Goal: Navigation & Orientation: Find specific page/section

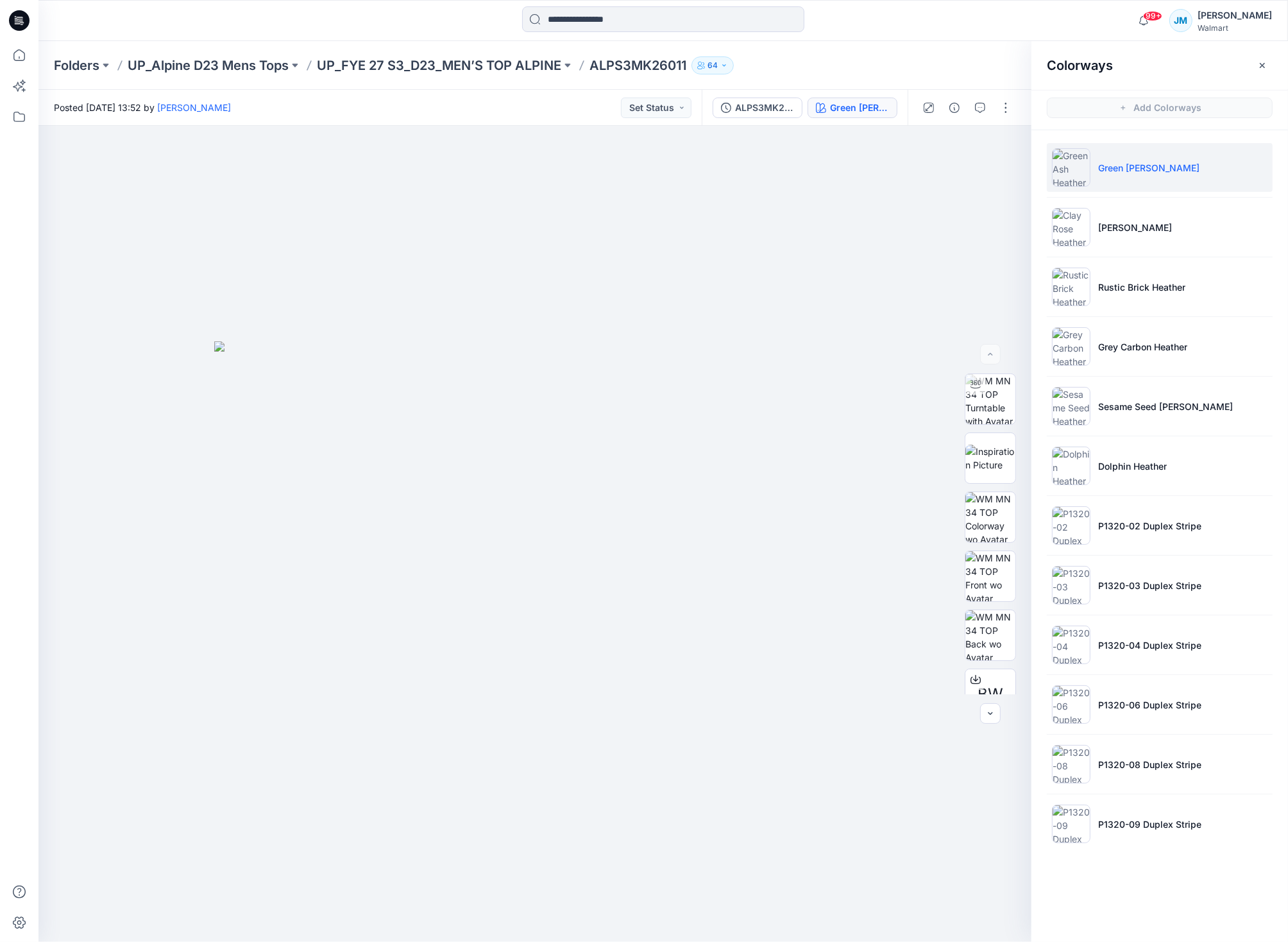
drag, startPoint x: 420, startPoint y: 21, endPoint x: 395, endPoint y: 36, distance: 29.2
click at [420, 21] on div at bounding box center [664, 20] width 625 height 29
click at [264, 53] on div "Folders UP_Alpine D23 Mens Tops UP_FYE 27 S3_D23_MEN’S TOP ALPINE ALPS3MK26011 …" at bounding box center [663, 65] width 1249 height 48
click at [265, 61] on p "UP_Alpine D23 Mens Tops" at bounding box center [208, 65] width 161 height 18
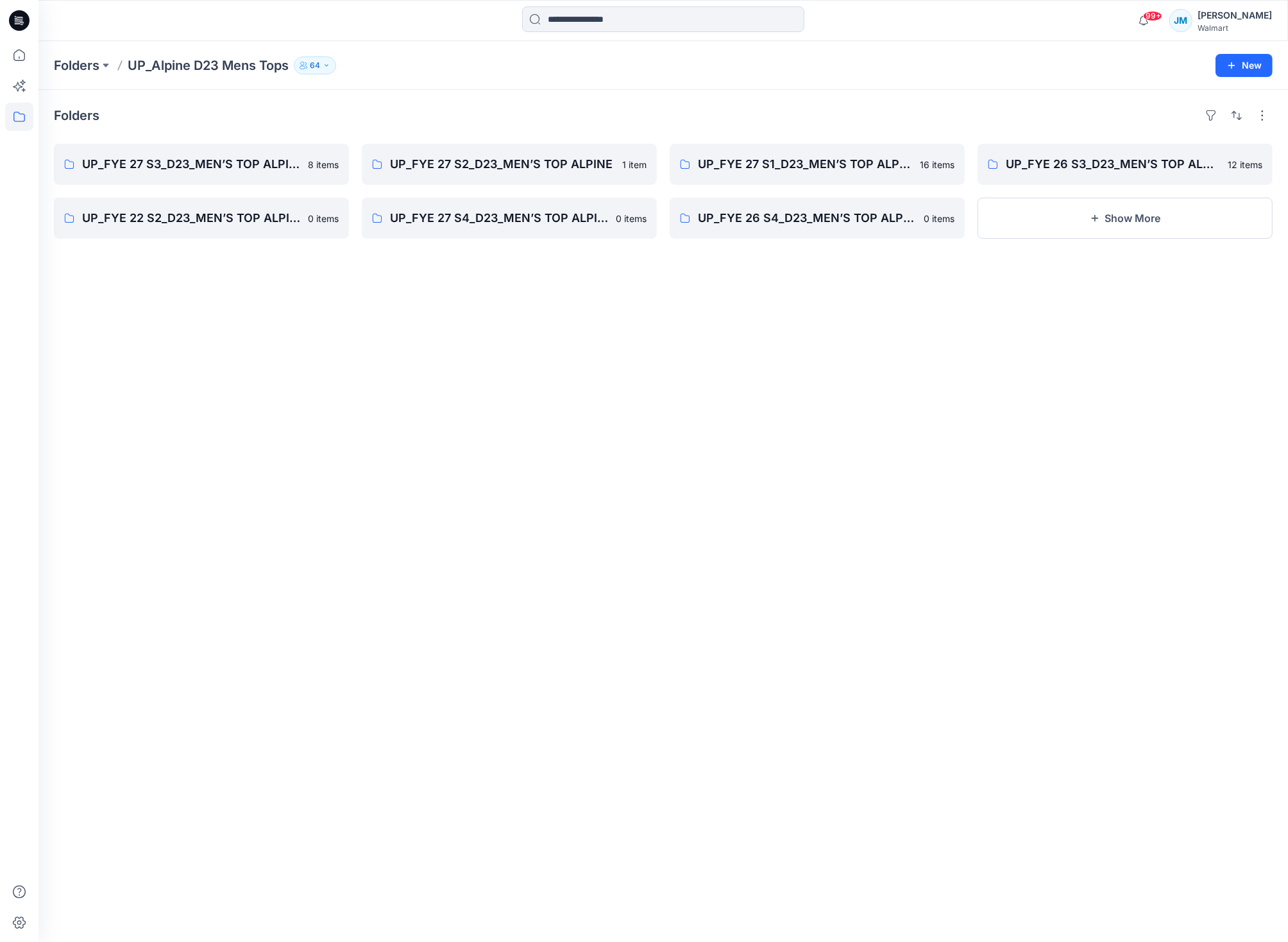
click at [791, 328] on div "Folders UP_FYE 27 S3_D23_MEN’S TOP ALPINE 8 items UP_FYE 22 S2_D23_MEN’S TOP AL…" at bounding box center [663, 516] width 1249 height 852
click at [264, 169] on p "UP_FYE 27 S3_D23_MEN’S TOP ALPINE" at bounding box center [200, 164] width 236 height 18
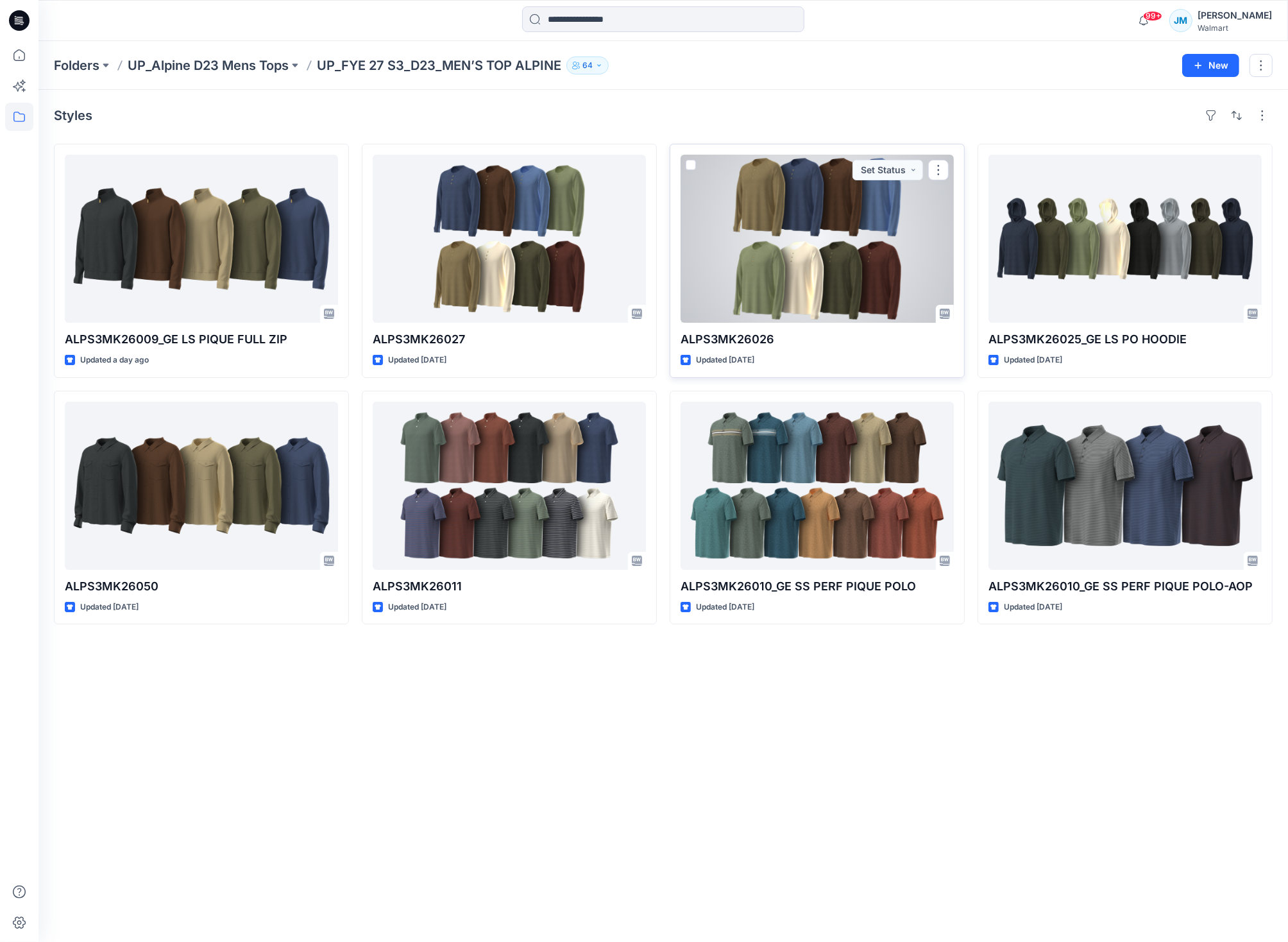
click at [757, 271] on div at bounding box center [817, 238] width 273 height 168
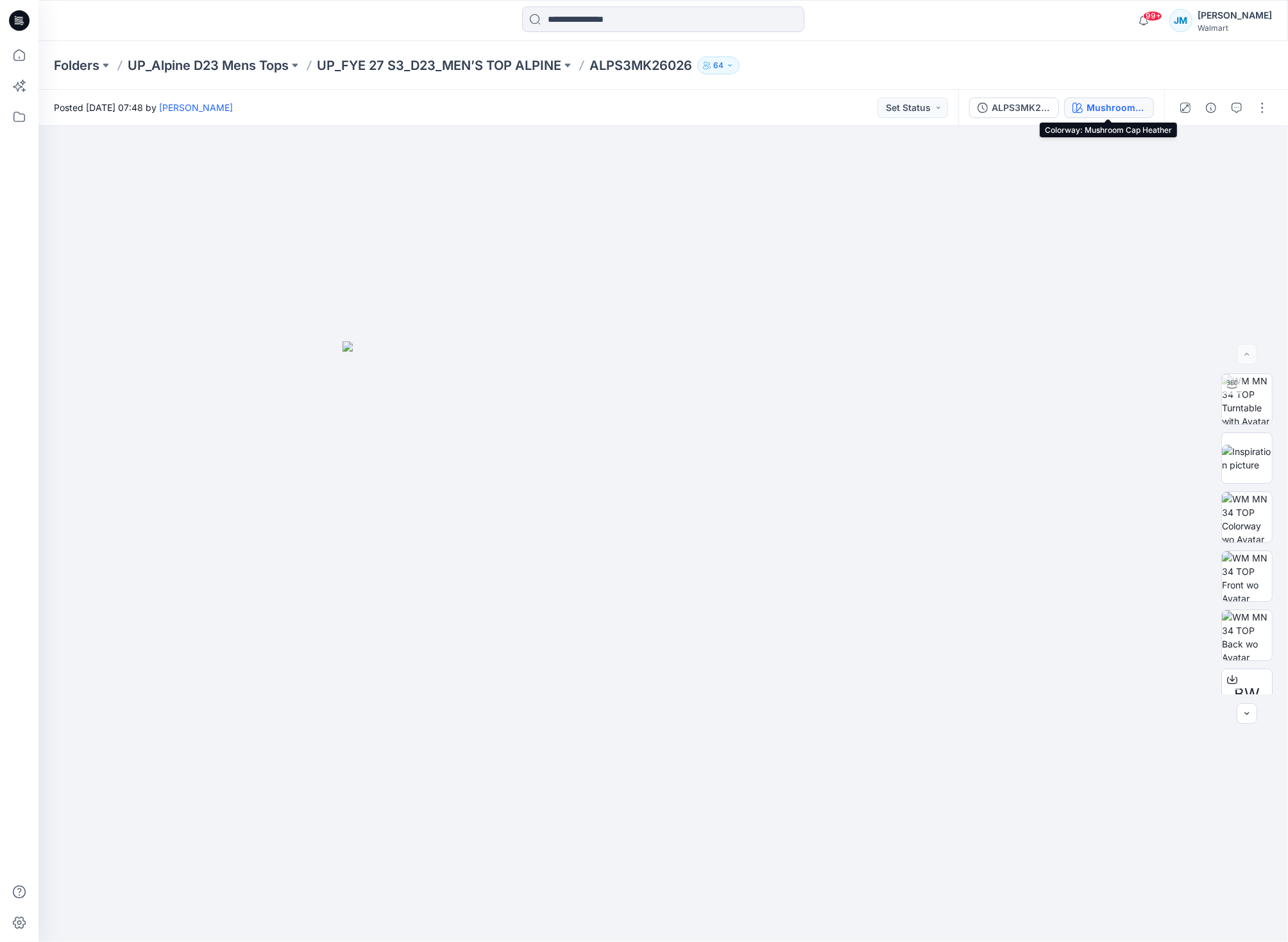
click at [1092, 105] on div "Mushroom Cap Heather" at bounding box center [1117, 108] width 59 height 14
